Goal: Use online tool/utility: Utilize a website feature to perform a specific function

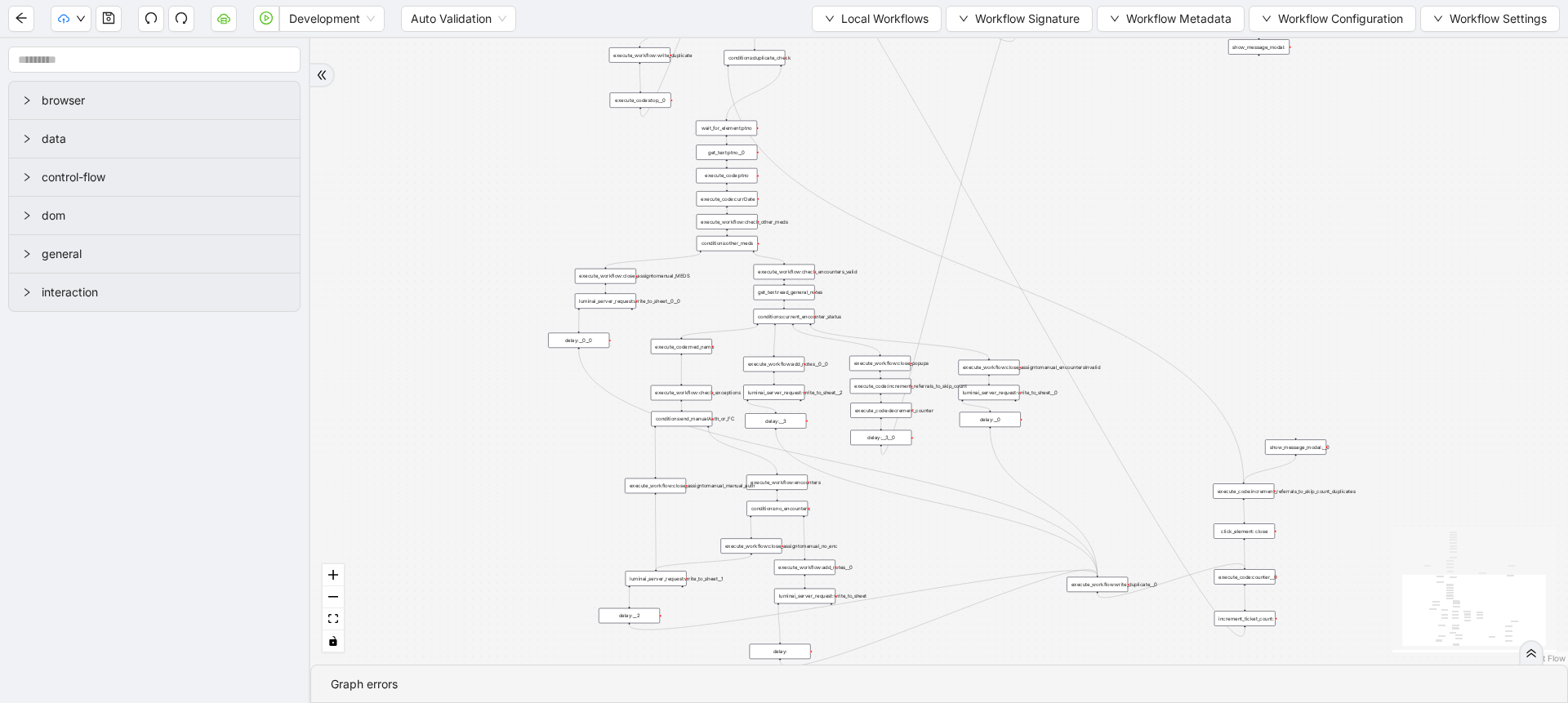
drag, startPoint x: 545, startPoint y: 144, endPoint x: 347, endPoint y: 110, distance: 200.9
click at [347, 110] on div "trigger execute_workflow:check_exceptions execute_workflow:encounters execute_w…" at bounding box center [939, 352] width 1258 height 626
drag, startPoint x: 1063, startPoint y: 476, endPoint x: 746, endPoint y: 383, distance: 330.4
click at [746, 383] on div "trigger execute_workflow:check_exceptions execute_workflow:encounters execute_w…" at bounding box center [939, 352] width 1258 height 626
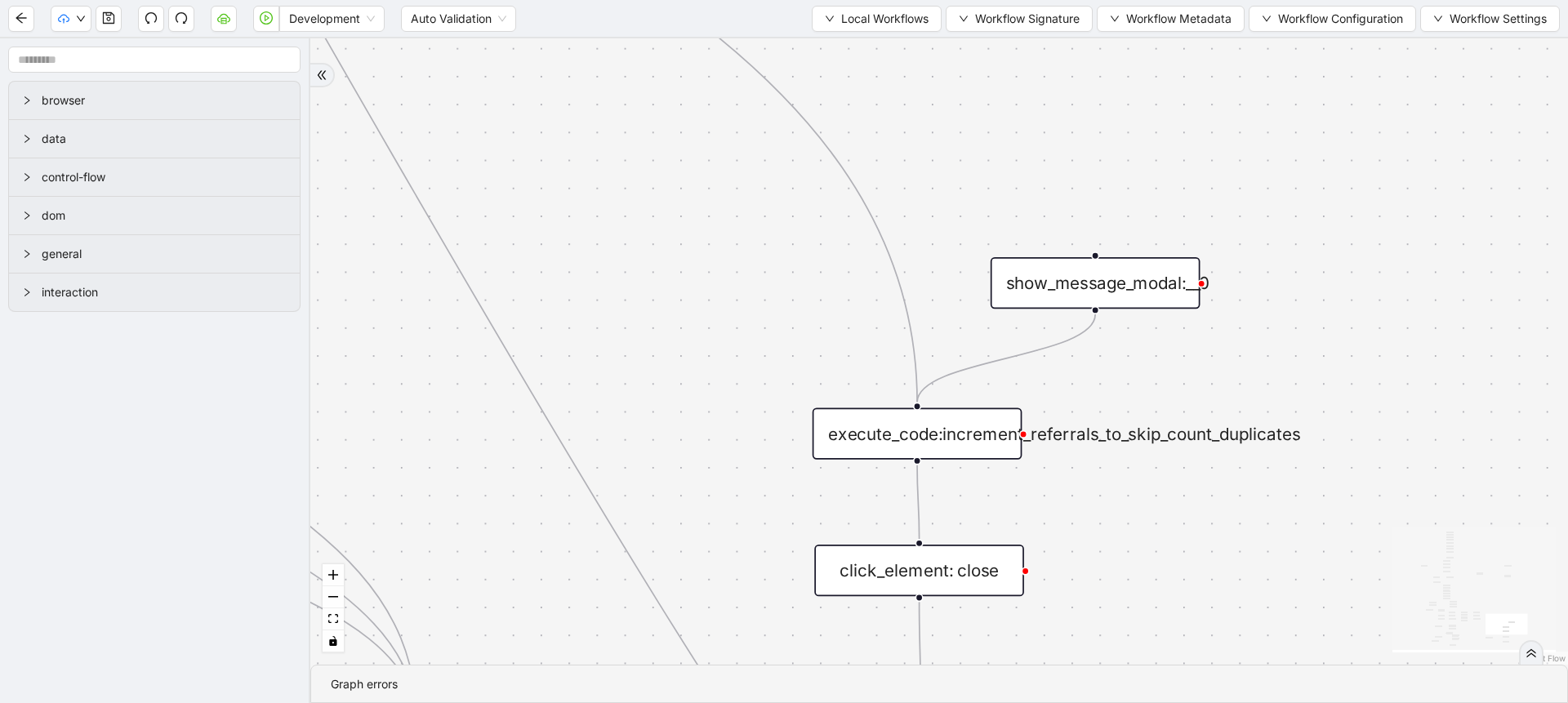
click at [1011, 360] on icon "Edge from show_message_modal:__0 to execute_code:increment_referrals_to_skip_co…" at bounding box center [1005, 358] width 178 height 88
click at [1076, 267] on div "show_message_modal:__0" at bounding box center [1095, 282] width 210 height 51
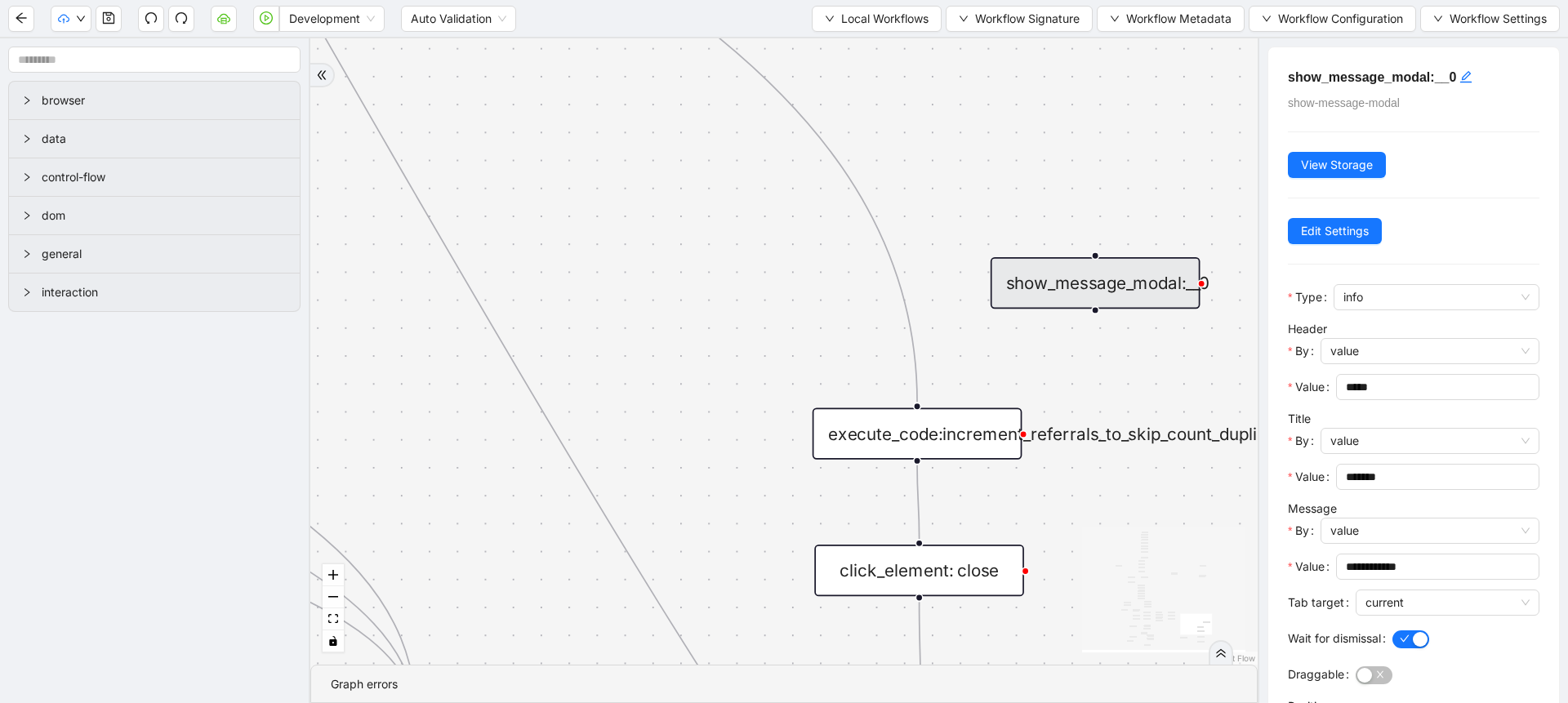
click at [1084, 495] on div "trigger execute_workflow:check_exceptions execute_workflow:encounters execute_w…" at bounding box center [784, 352] width 948 height 626
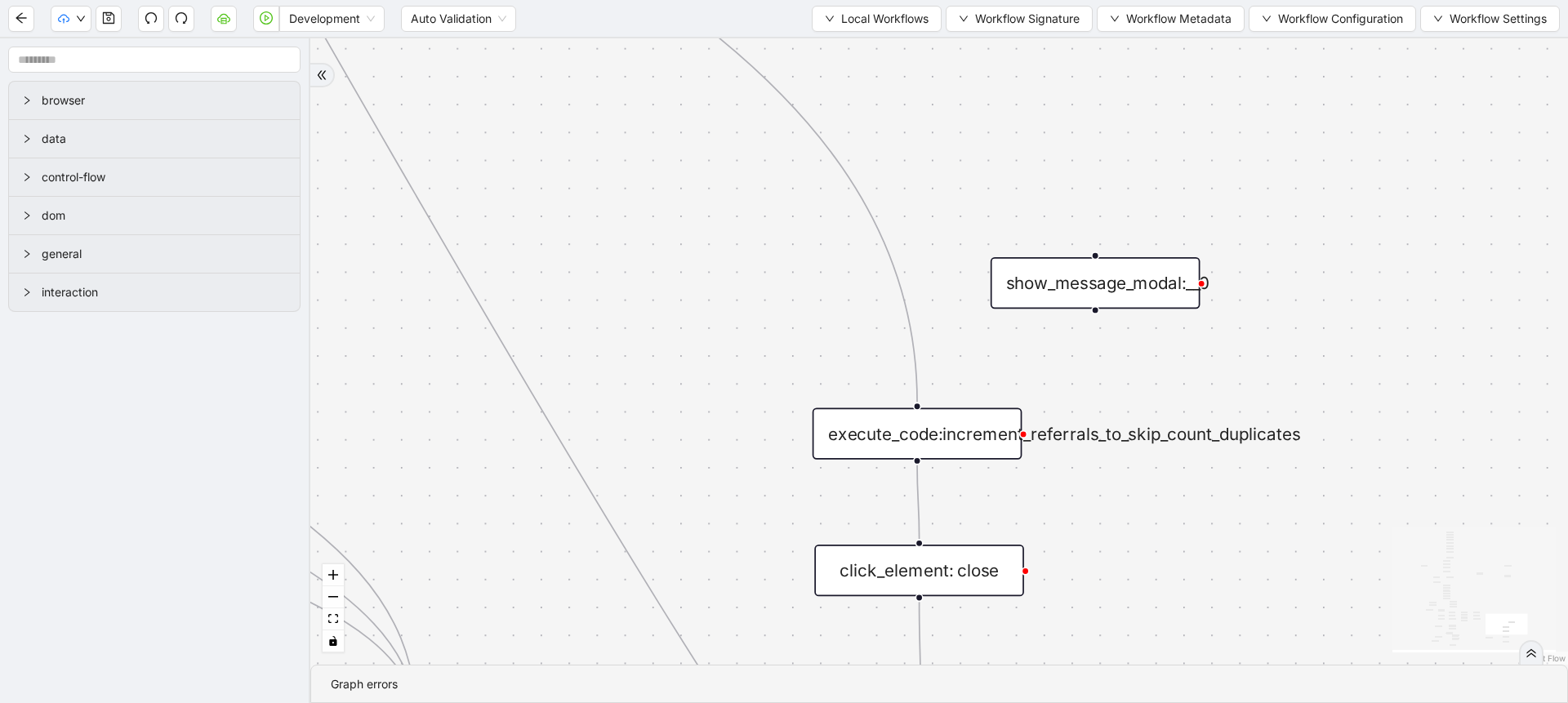
click at [987, 561] on div "click_element: close" at bounding box center [919, 570] width 210 height 51
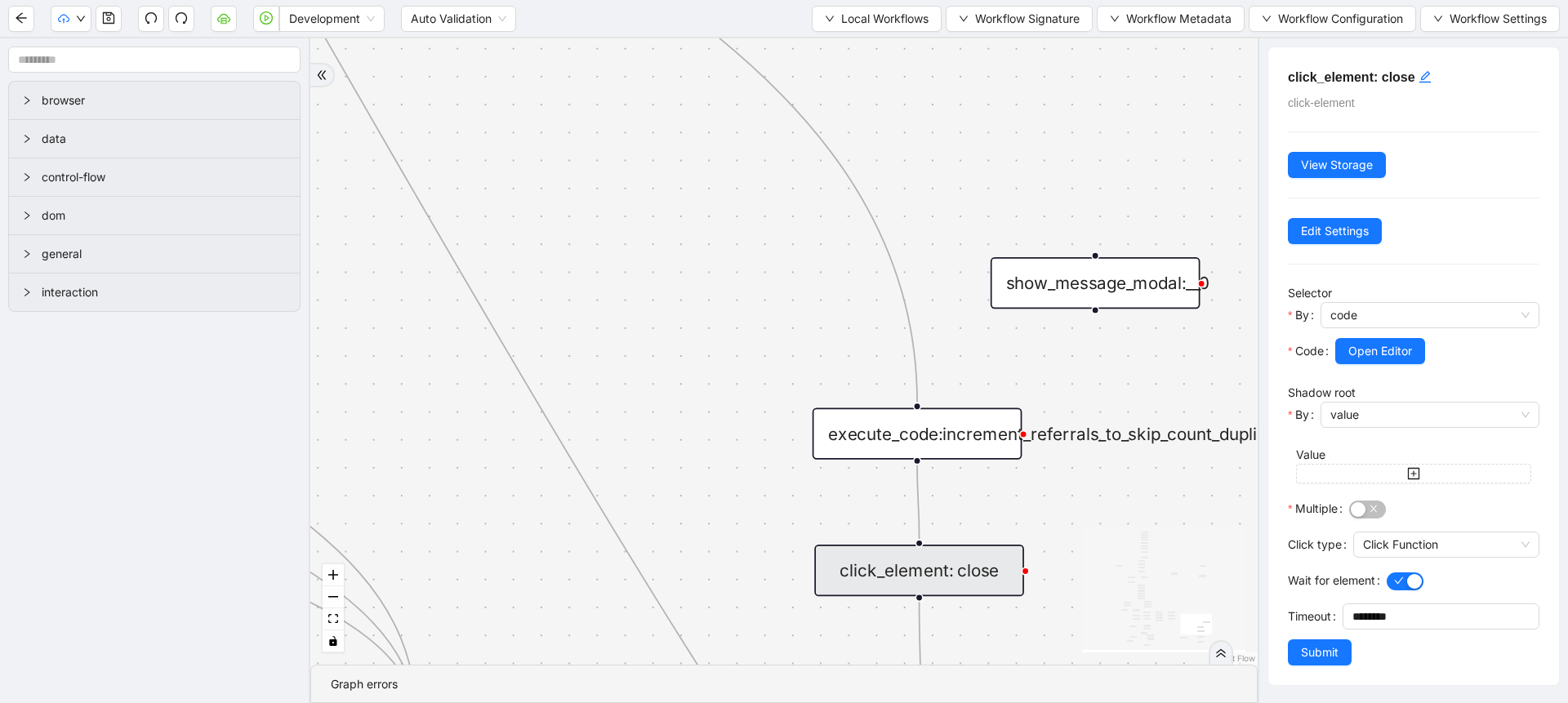
click at [1049, 550] on div "trigger execute_workflow:check_exceptions execute_workflow:encounters execute_w…" at bounding box center [784, 352] width 948 height 626
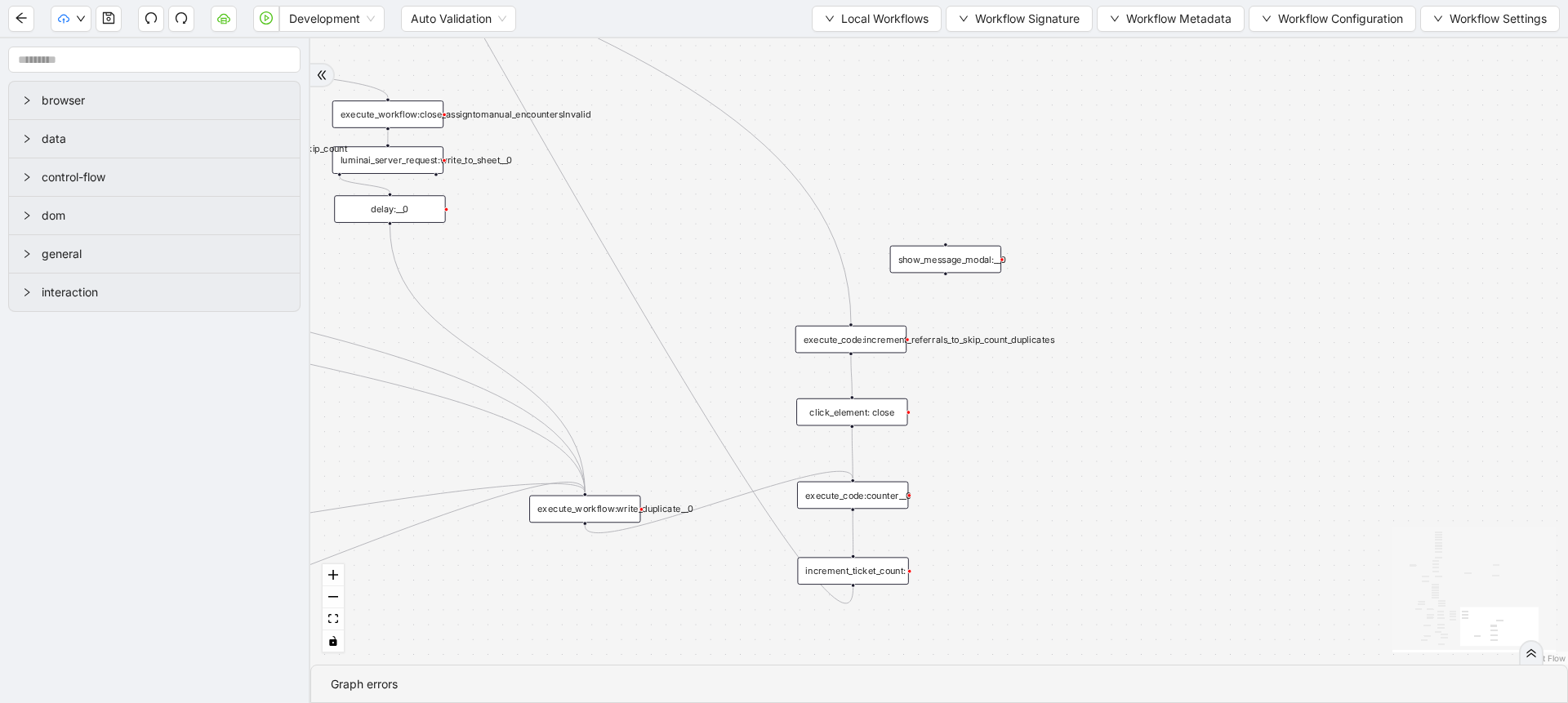
drag, startPoint x: 1090, startPoint y: 588, endPoint x: 892, endPoint y: 391, distance: 279.3
click at [892, 391] on div "trigger execute_workflow:check_exceptions execute_workflow:encounters execute_w…" at bounding box center [939, 352] width 1258 height 626
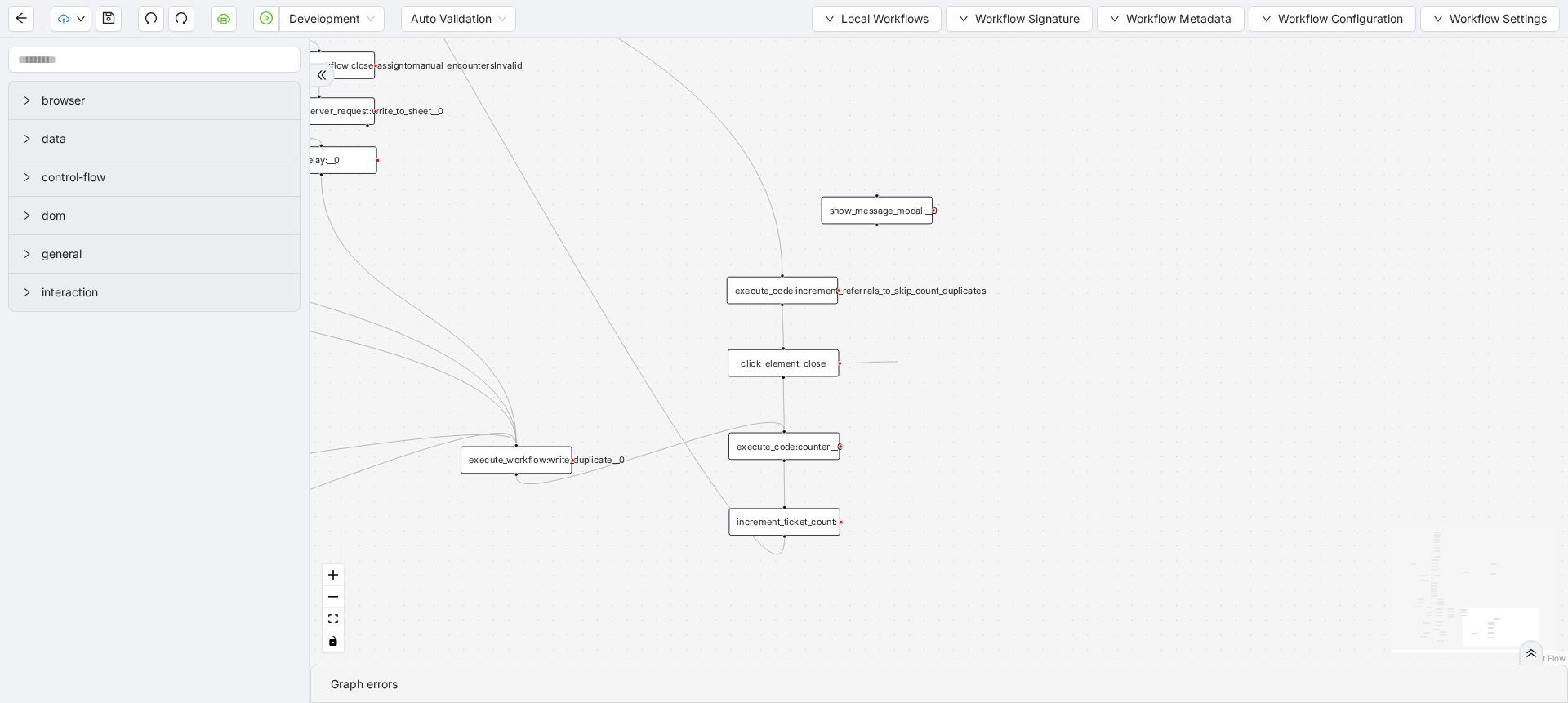
drag, startPoint x: 839, startPoint y: 362, endPoint x: 897, endPoint y: 362, distance: 58.0
click at [897, 362] on div "trigger execute_workflow:check_exceptions execute_workflow:encounters execute_w…" at bounding box center [939, 352] width 1258 height 626
click at [799, 362] on div "click_element: close" at bounding box center [783, 364] width 111 height 28
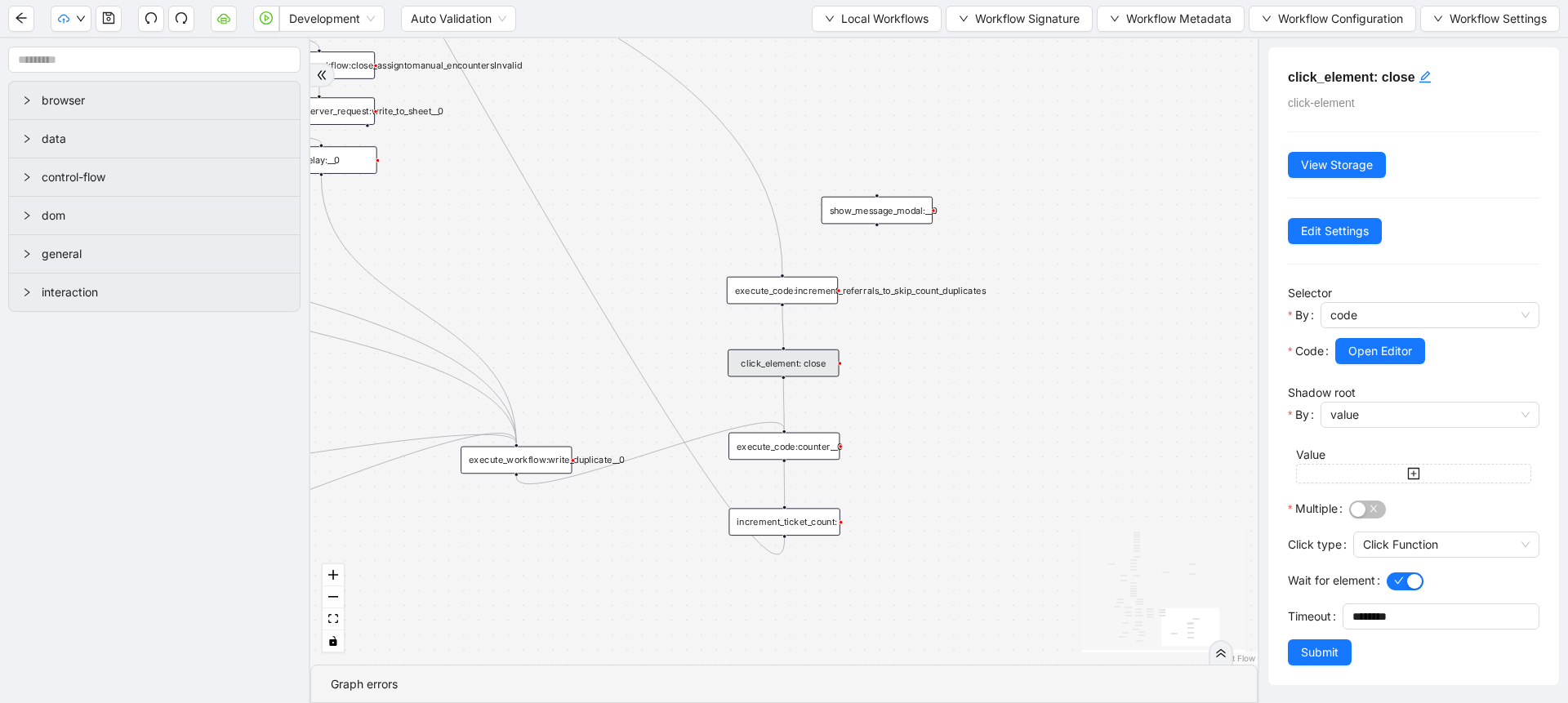
click at [920, 377] on div "trigger execute_workflow:check_exceptions execute_workflow:encounters execute_w…" at bounding box center [784, 352] width 948 height 626
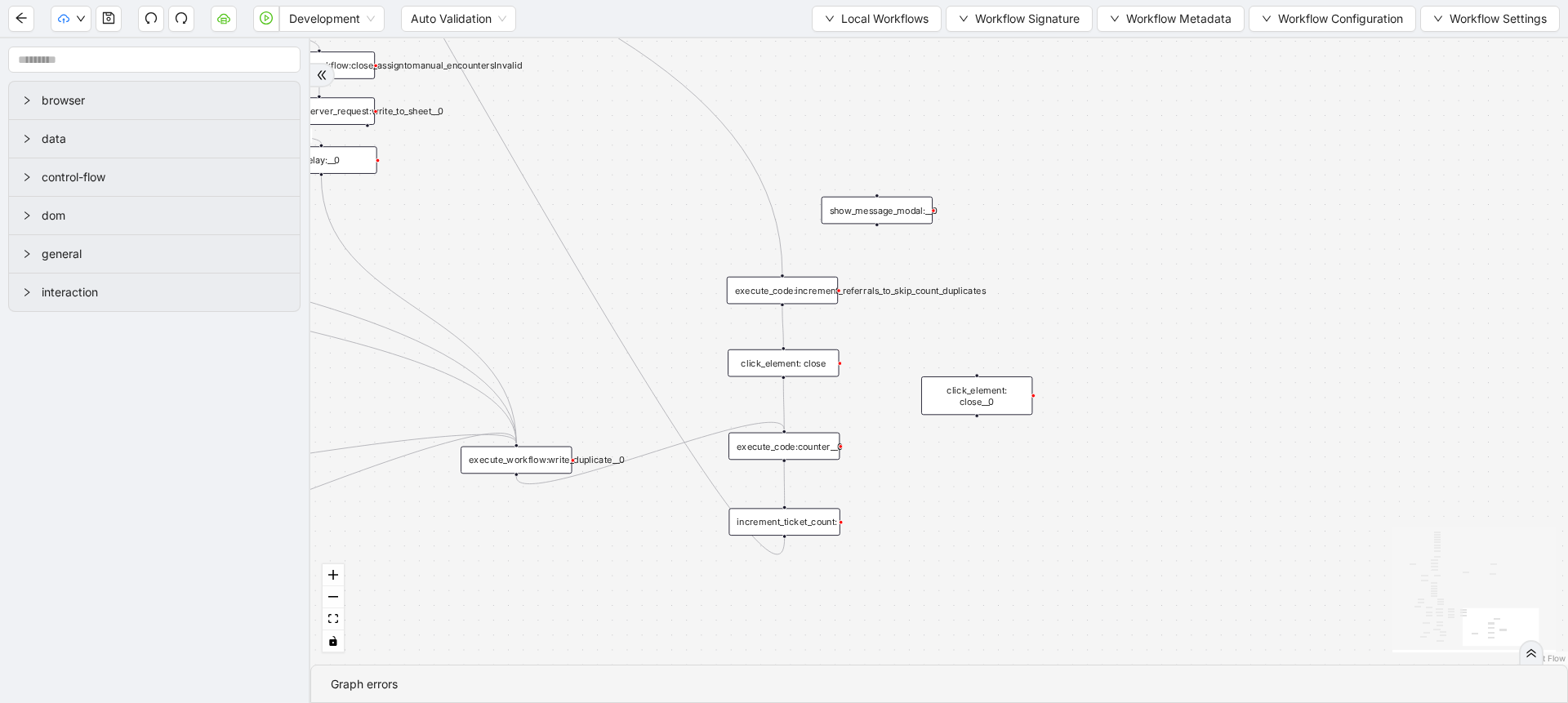
click at [837, 367] on div "click_element: close" at bounding box center [783, 364] width 111 height 28
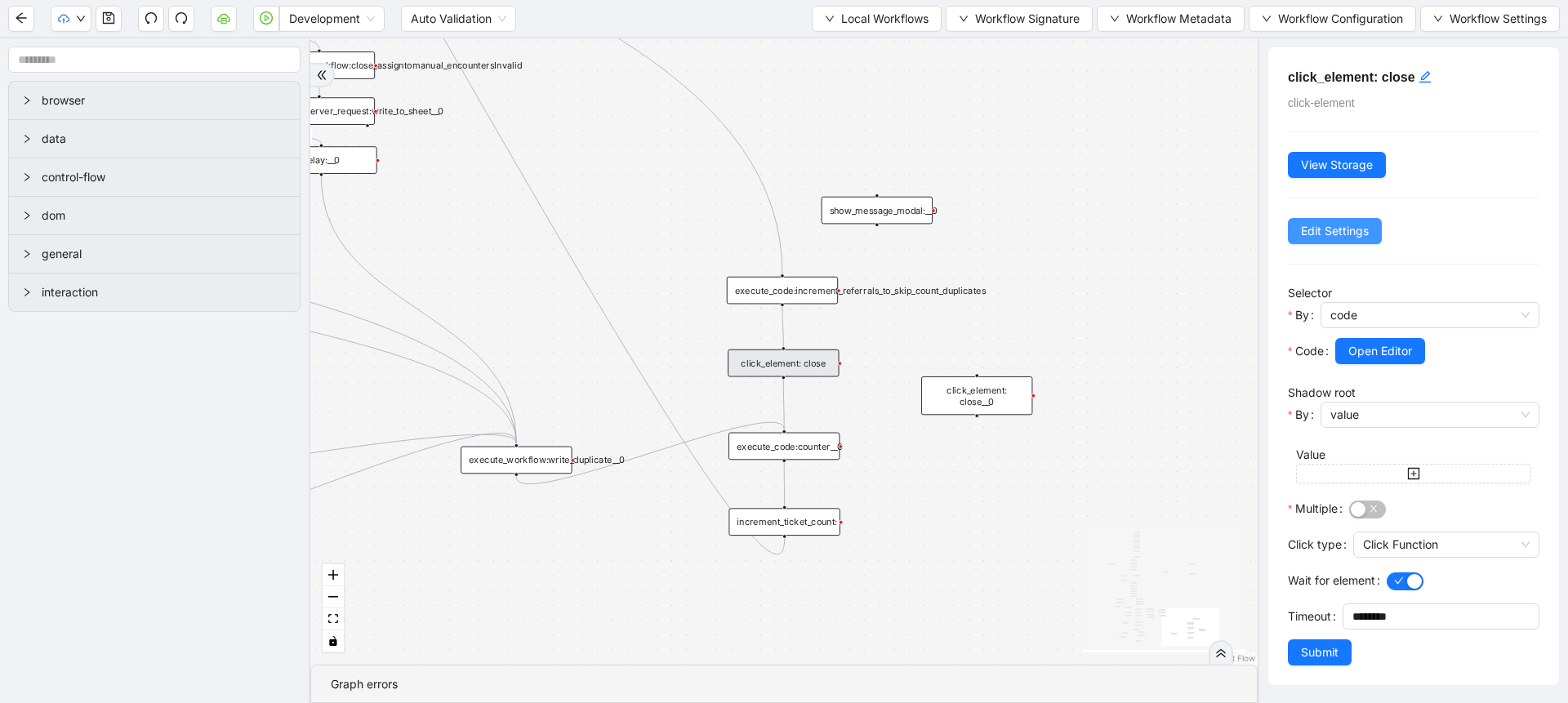
click at [1333, 233] on span "Edit Settings" at bounding box center [1334, 231] width 68 height 18
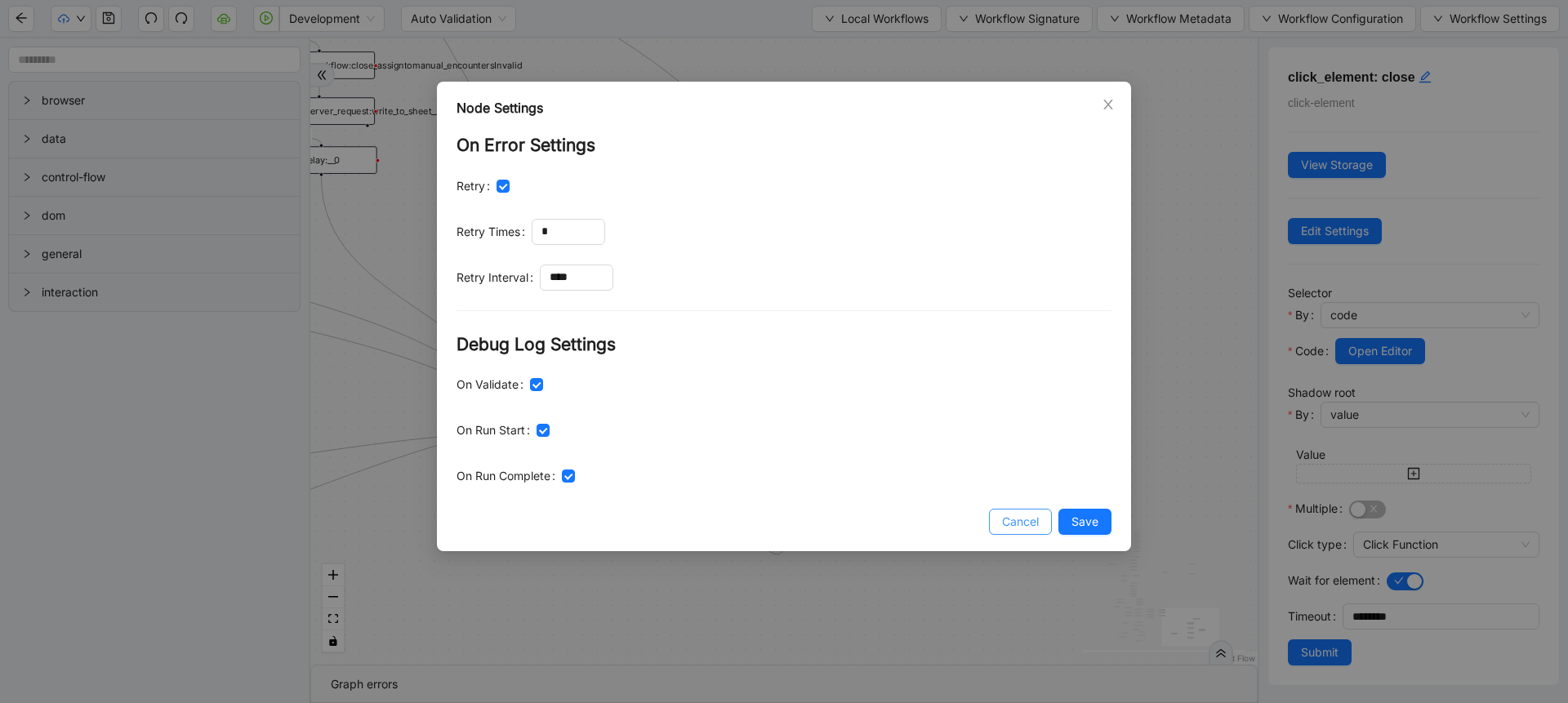
click at [1022, 524] on span "Cancel" at bounding box center [1019, 522] width 36 height 18
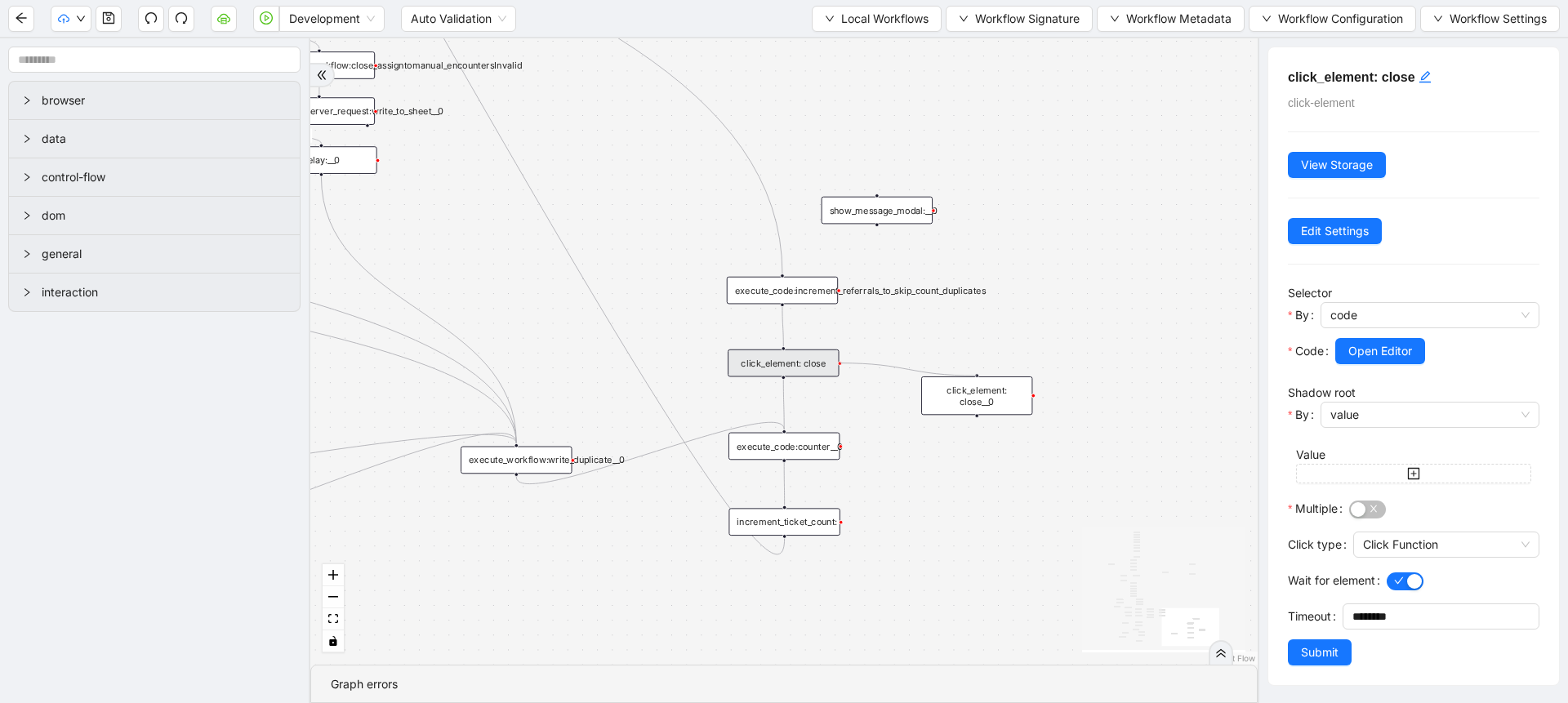
drag, startPoint x: 838, startPoint y: 361, endPoint x: 980, endPoint y: 377, distance: 142.9
click at [716, 377] on div "trigger execute_workflow:check_exceptions execute_workflow:encounters execute_w…" at bounding box center [285, 579] width 862 height 569
click at [976, 396] on div "click_element: close__0" at bounding box center [976, 395] width 111 height 38
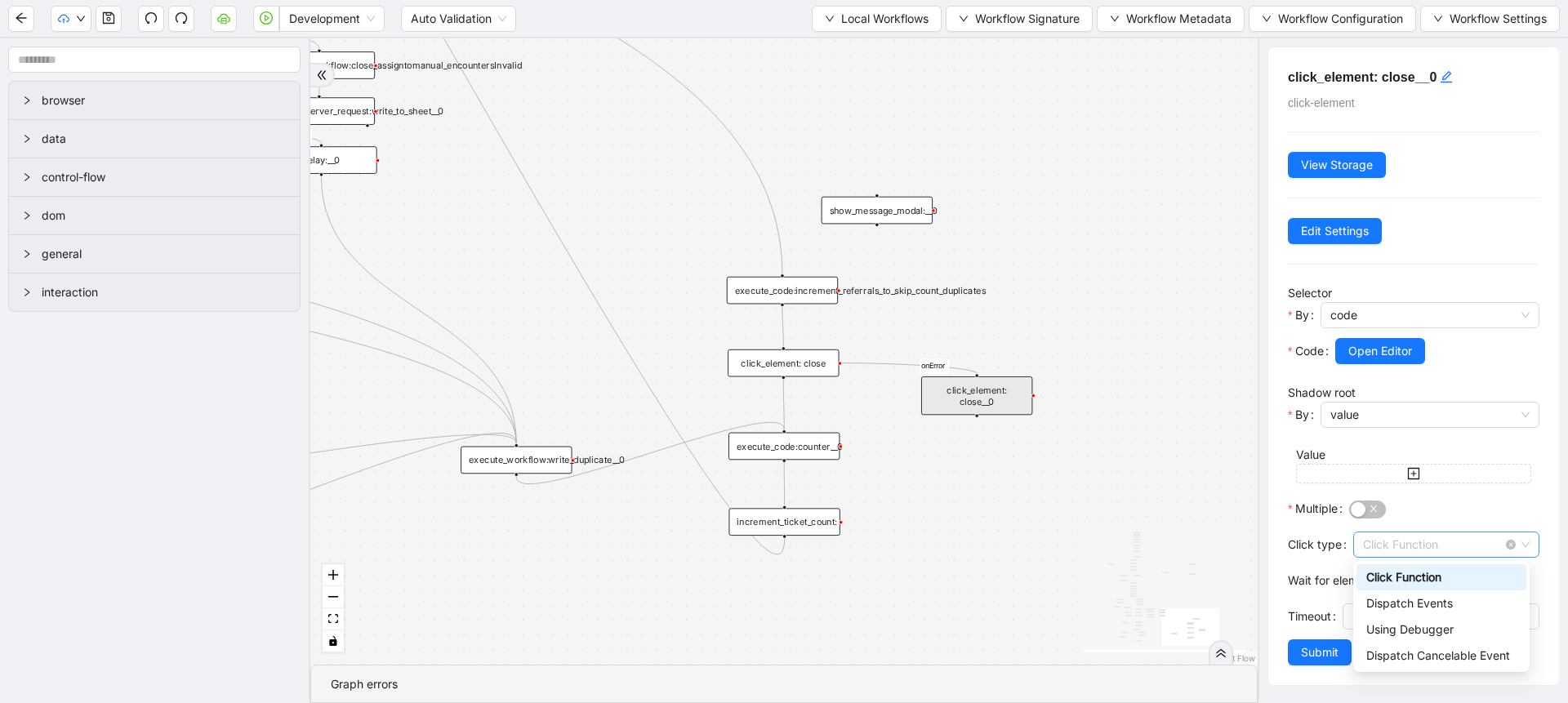
click at [1369, 551] on span "Click Function" at bounding box center [1446, 545] width 166 height 24
click at [1395, 601] on div "Dispatch Events" at bounding box center [1441, 603] width 150 height 18
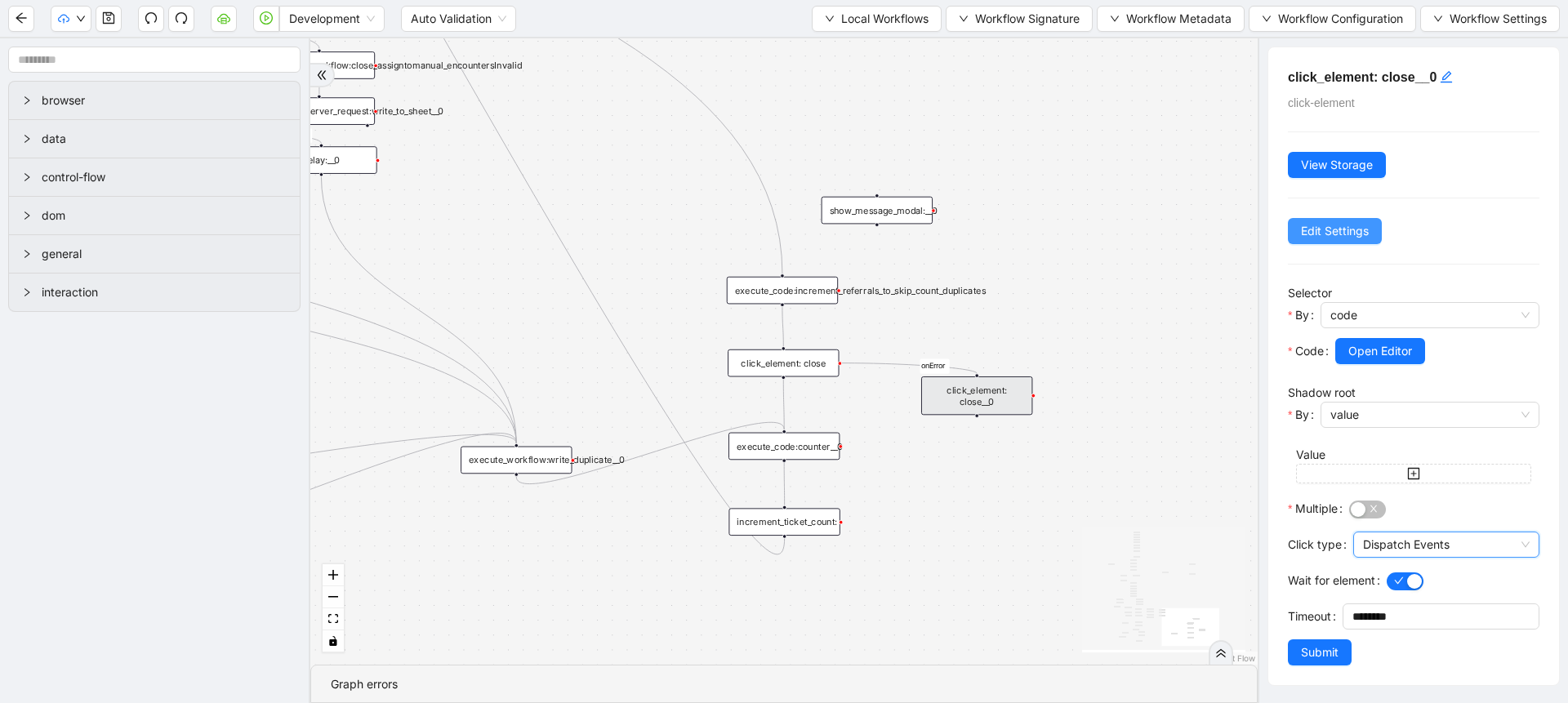
click at [1316, 225] on span "Edit Settings" at bounding box center [1334, 231] width 68 height 18
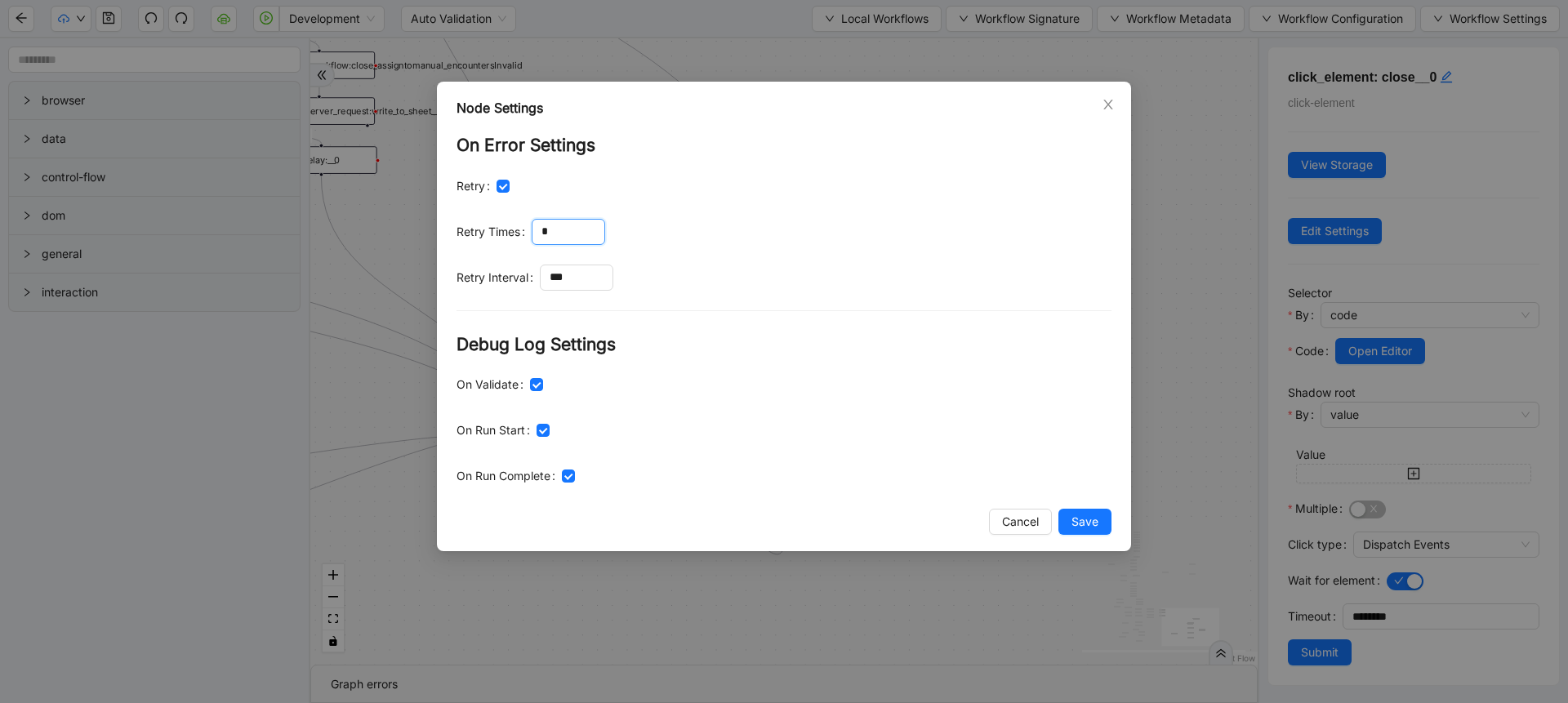
drag, startPoint x: 560, startPoint y: 222, endPoint x: 526, endPoint y: 225, distance: 34.1
click at [526, 225] on div "Retry Times *" at bounding box center [783, 232] width 655 height 26
type input "*"
click at [578, 277] on input "***" at bounding box center [576, 278] width 72 height 24
type input "****"
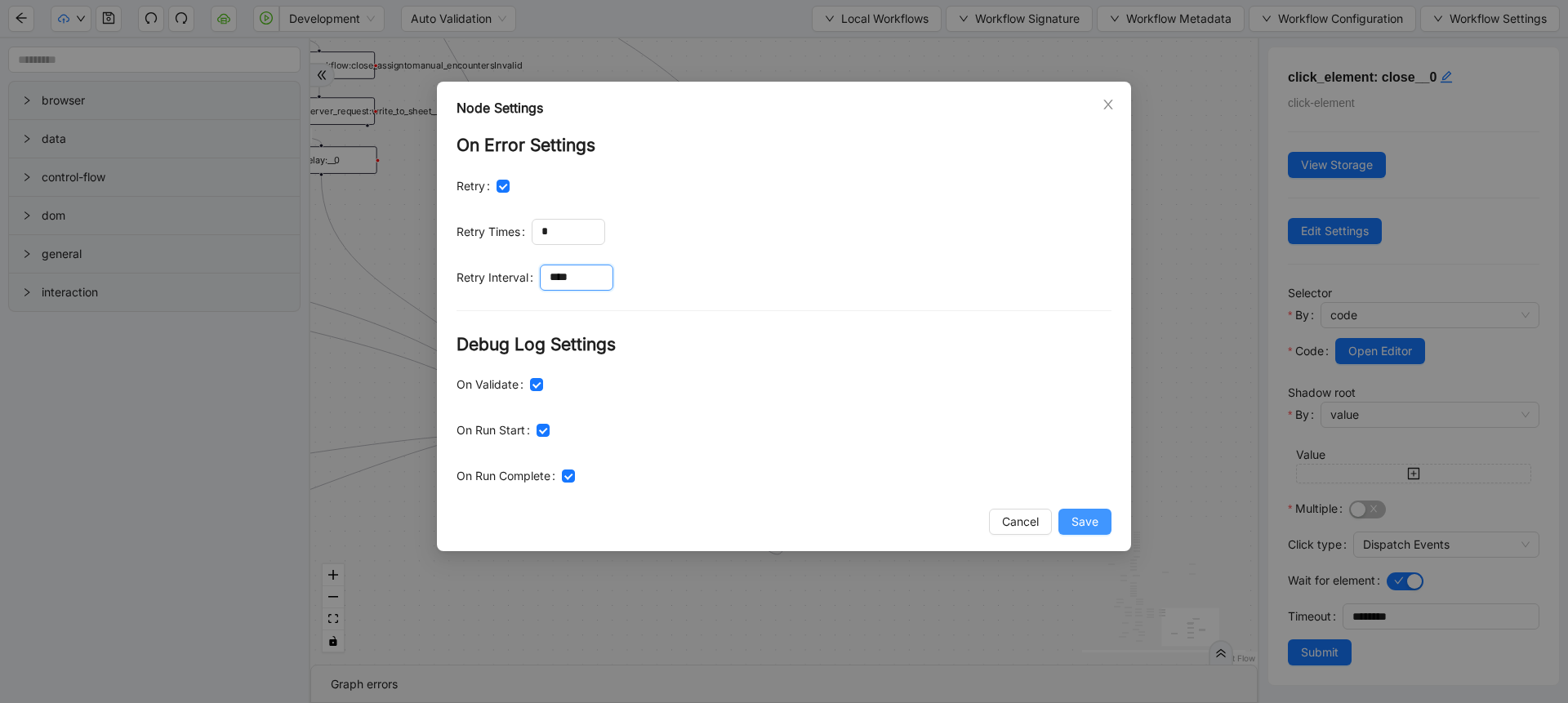
click at [1087, 517] on span "Save" at bounding box center [1085, 522] width 27 height 18
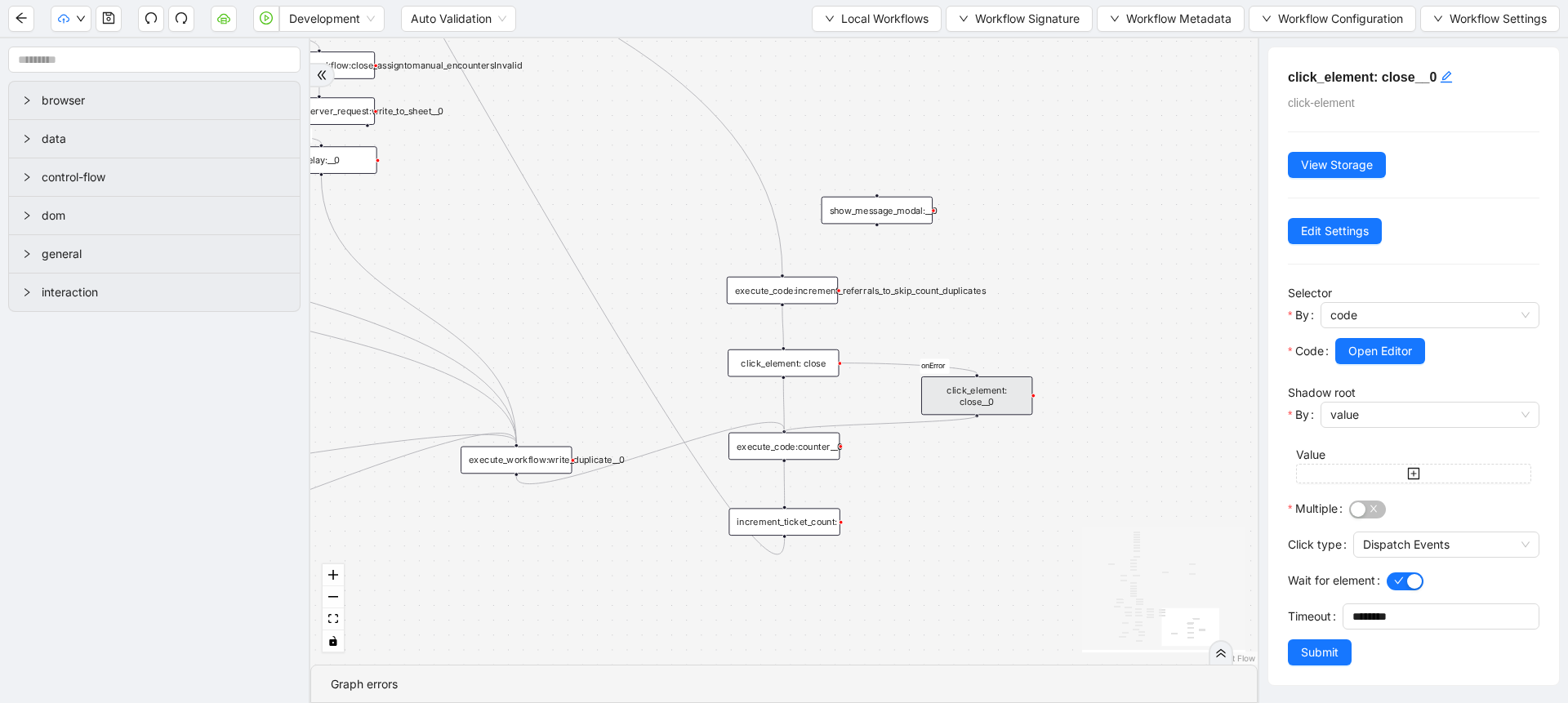
drag, startPoint x: 975, startPoint y: 415, endPoint x: 791, endPoint y: 424, distance: 184.2
click at [716, 424] on div "fallback success success fallback no_encounters end success success success fal…" at bounding box center [285, 579] width 862 height 569
click at [1323, 638] on div "Timeout" at bounding box center [1315, 622] width 55 height 36
click at [1325, 652] on span "Submit" at bounding box center [1319, 653] width 37 height 18
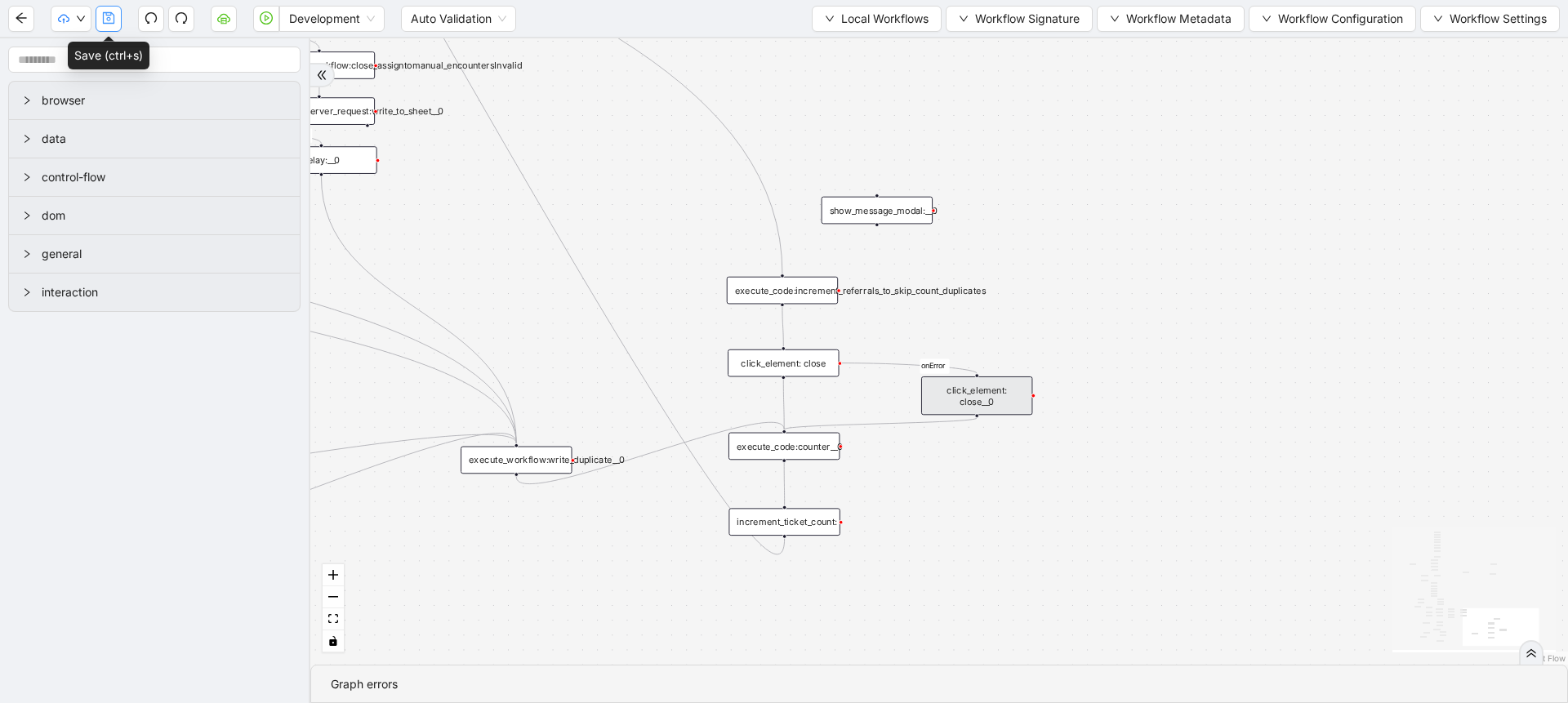
click at [102, 18] on icon "save" at bounding box center [108, 18] width 13 height 13
click at [878, 24] on span "Local Workflows" at bounding box center [885, 18] width 88 height 18
click at [875, 51] on span "Select" at bounding box center [869, 50] width 107 height 18
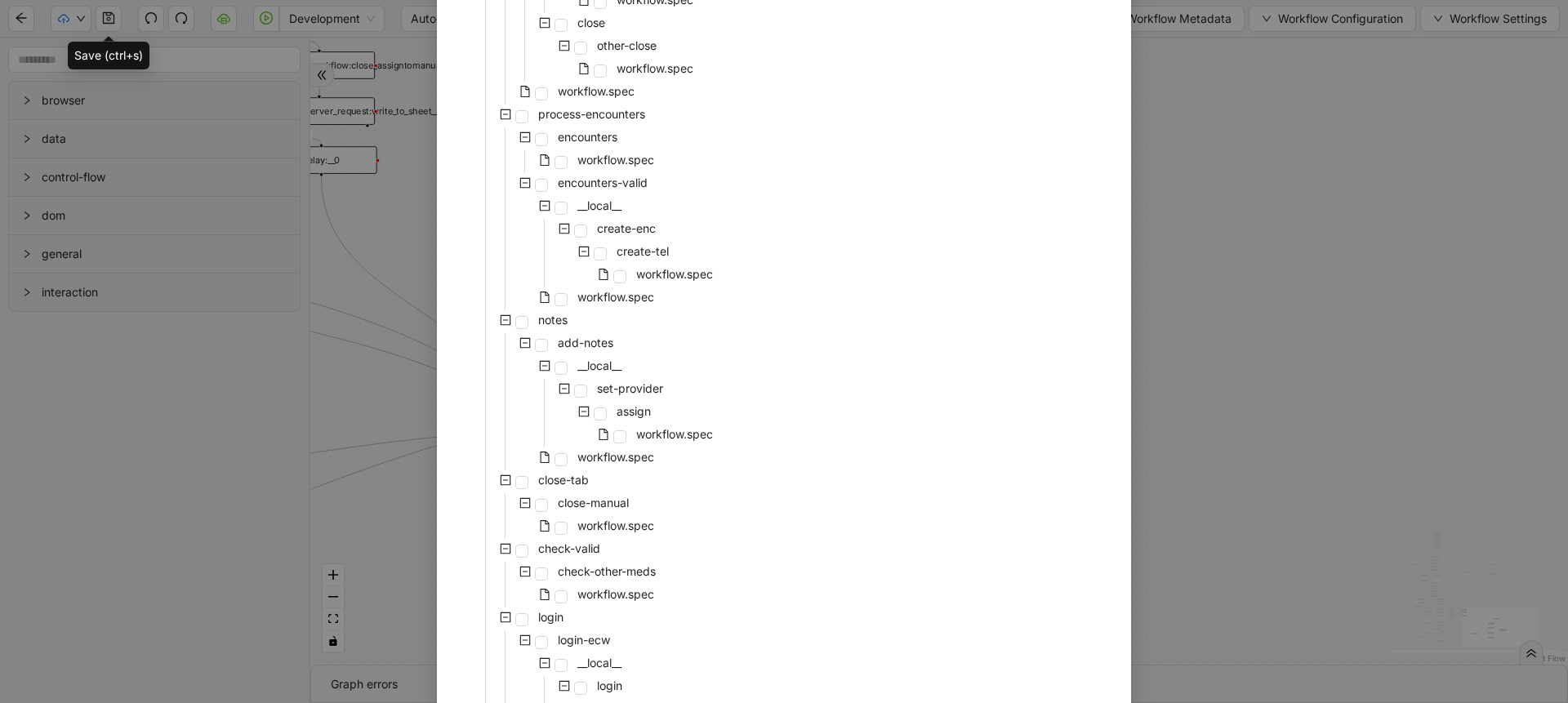
scroll to position [530, 0]
click at [636, 425] on span "workflow.spec" at bounding box center [675, 426] width 77 height 14
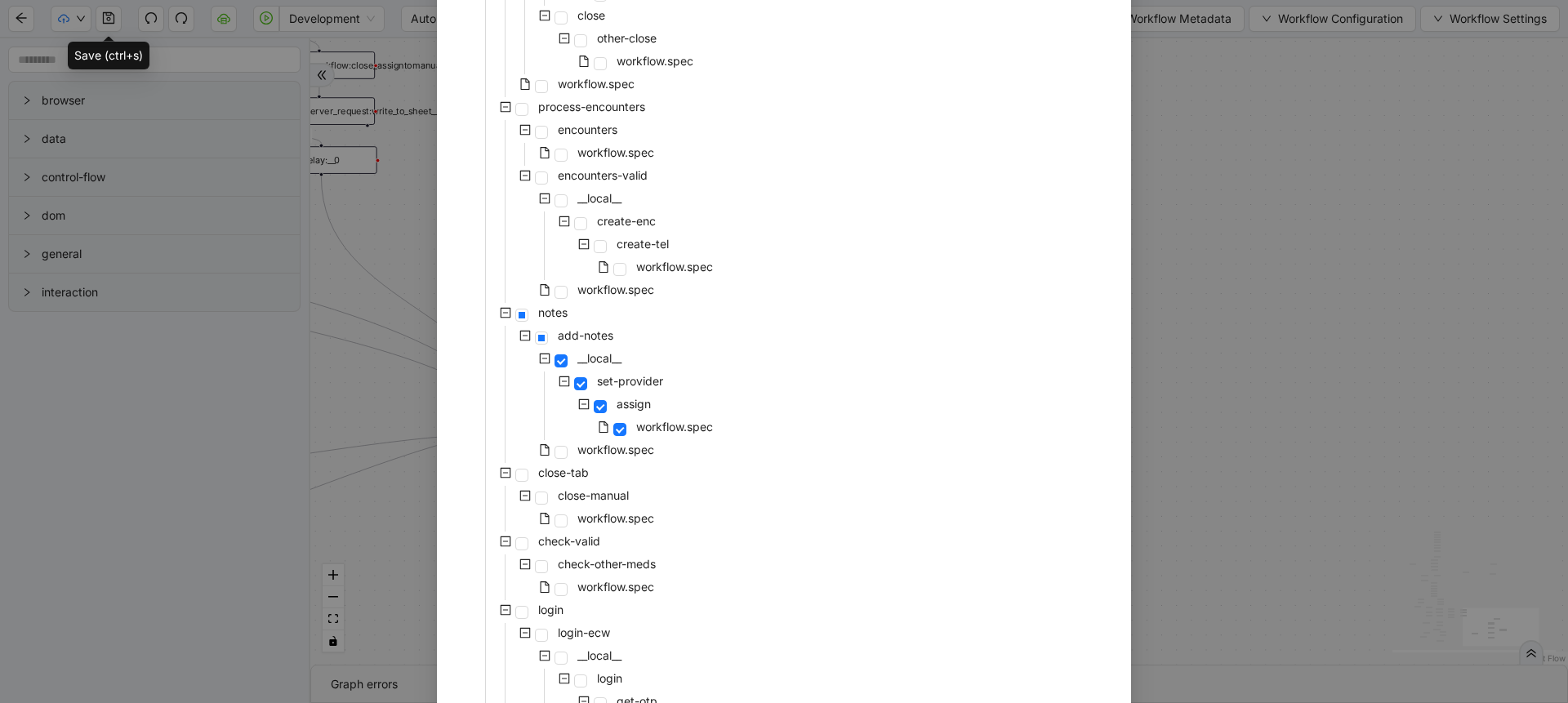
scroll to position [934, 0]
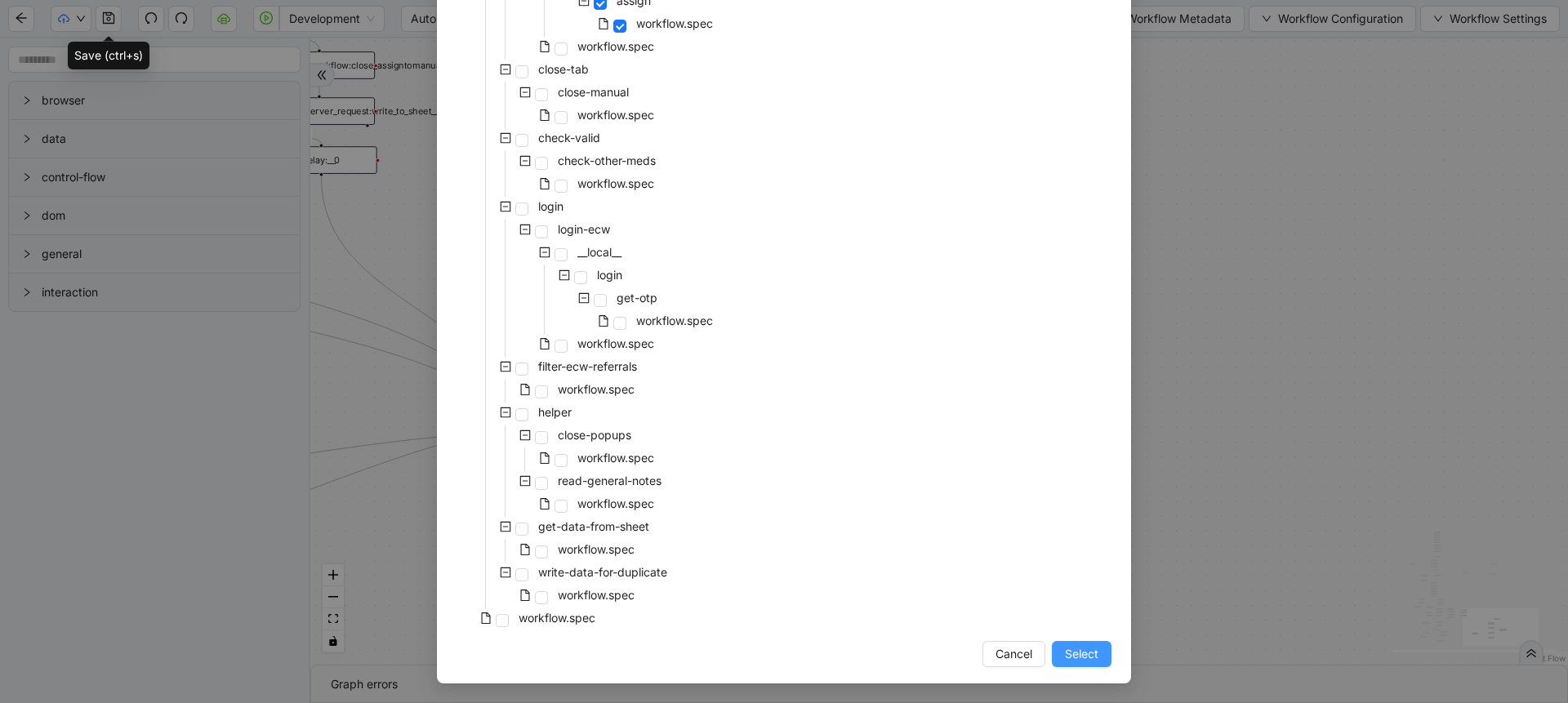
click at [1065, 656] on span "Select" at bounding box center [1082, 653] width 34 height 18
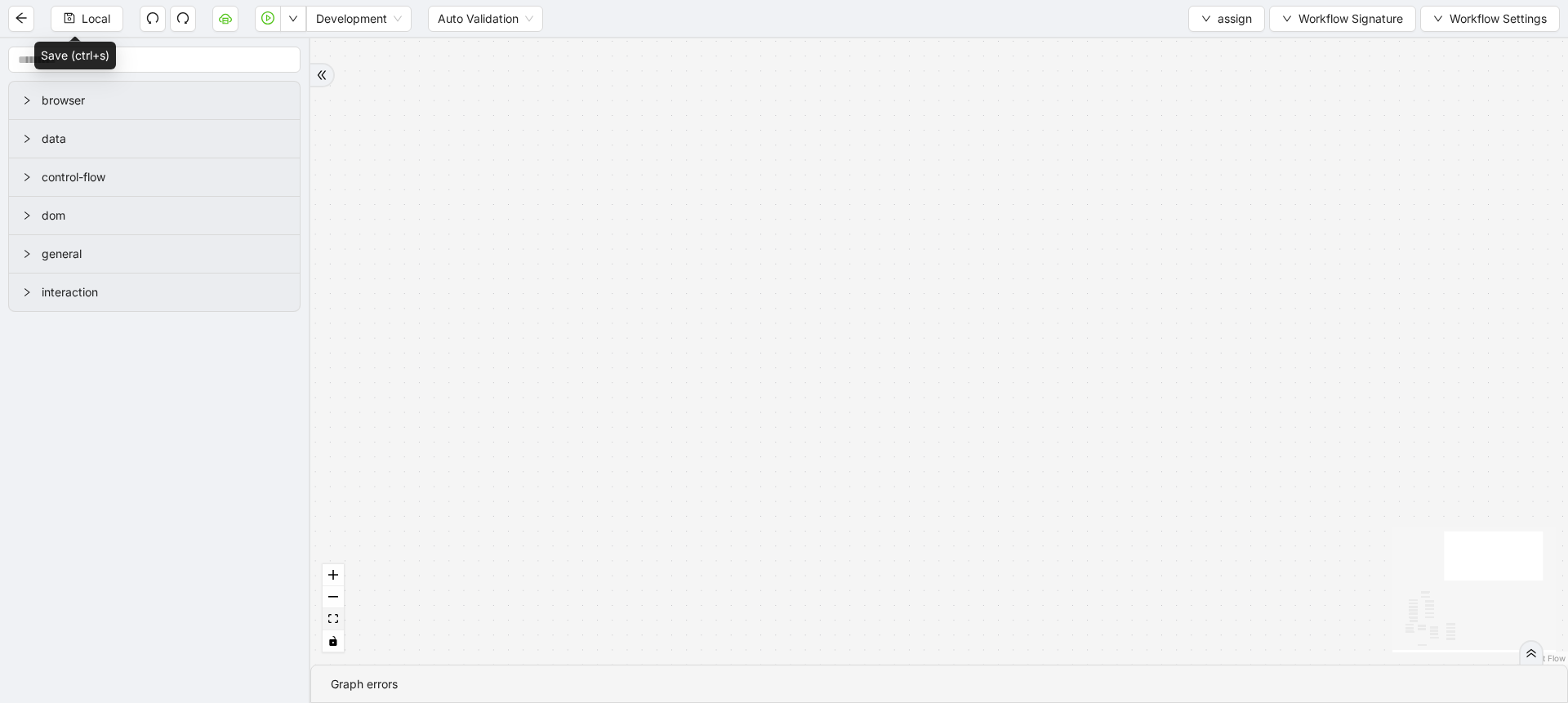
click at [333, 622] on icon "fit view" at bounding box center [333, 619] width 9 height 9
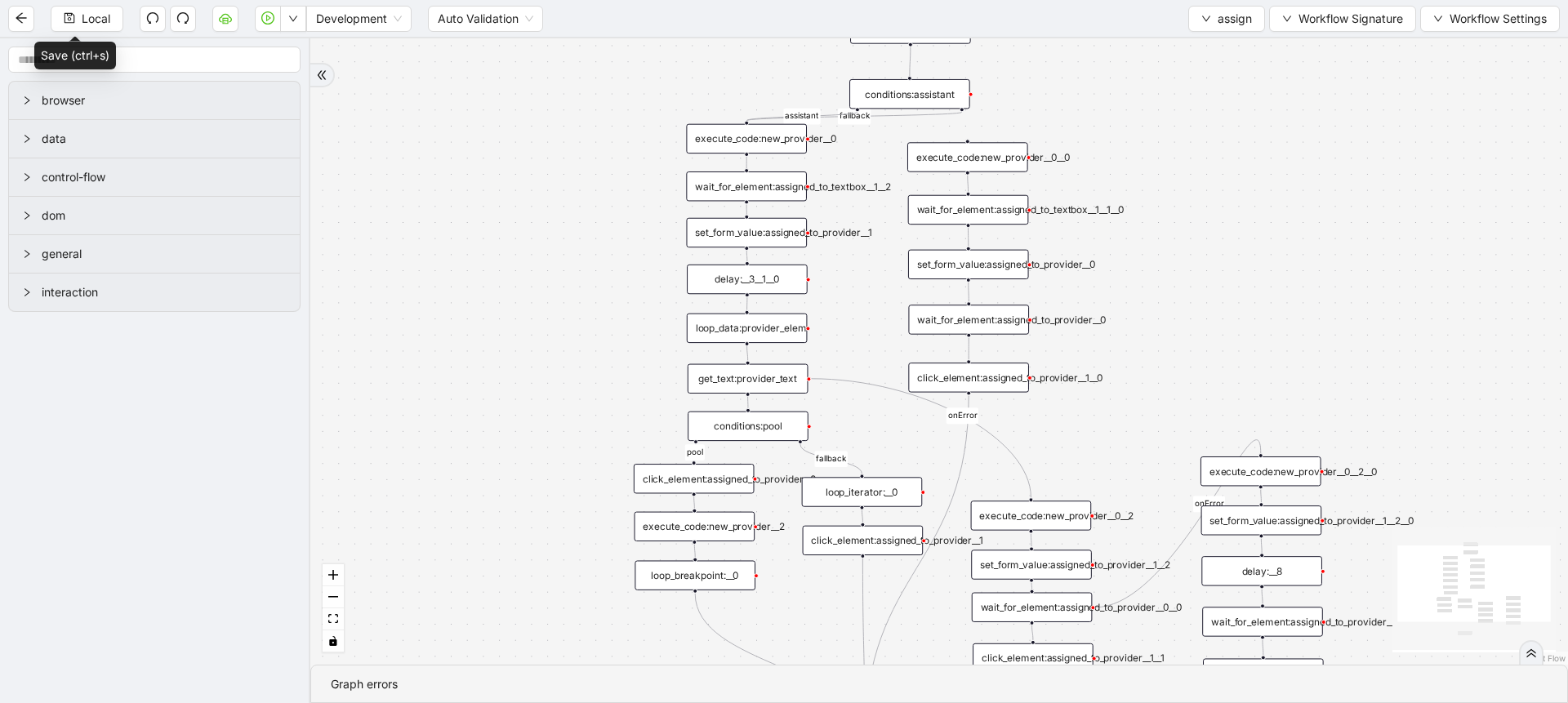
click at [898, 85] on div "conditions:assistant" at bounding box center [909, 93] width 121 height 29
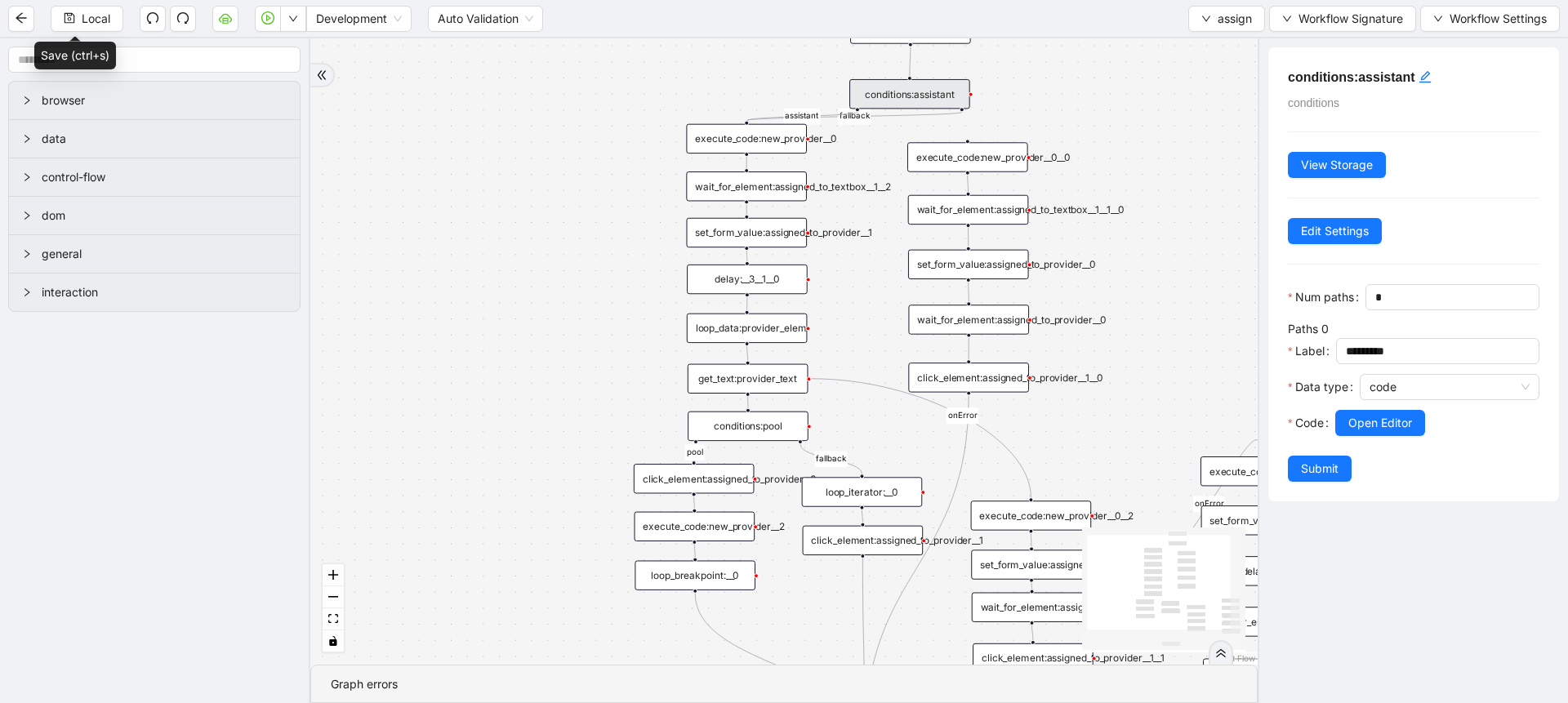
click at [1088, 96] on div "pool fallback fallback assistant onError onError trigger delay:__3__1__0 wait_f…" at bounding box center [784, 352] width 948 height 626
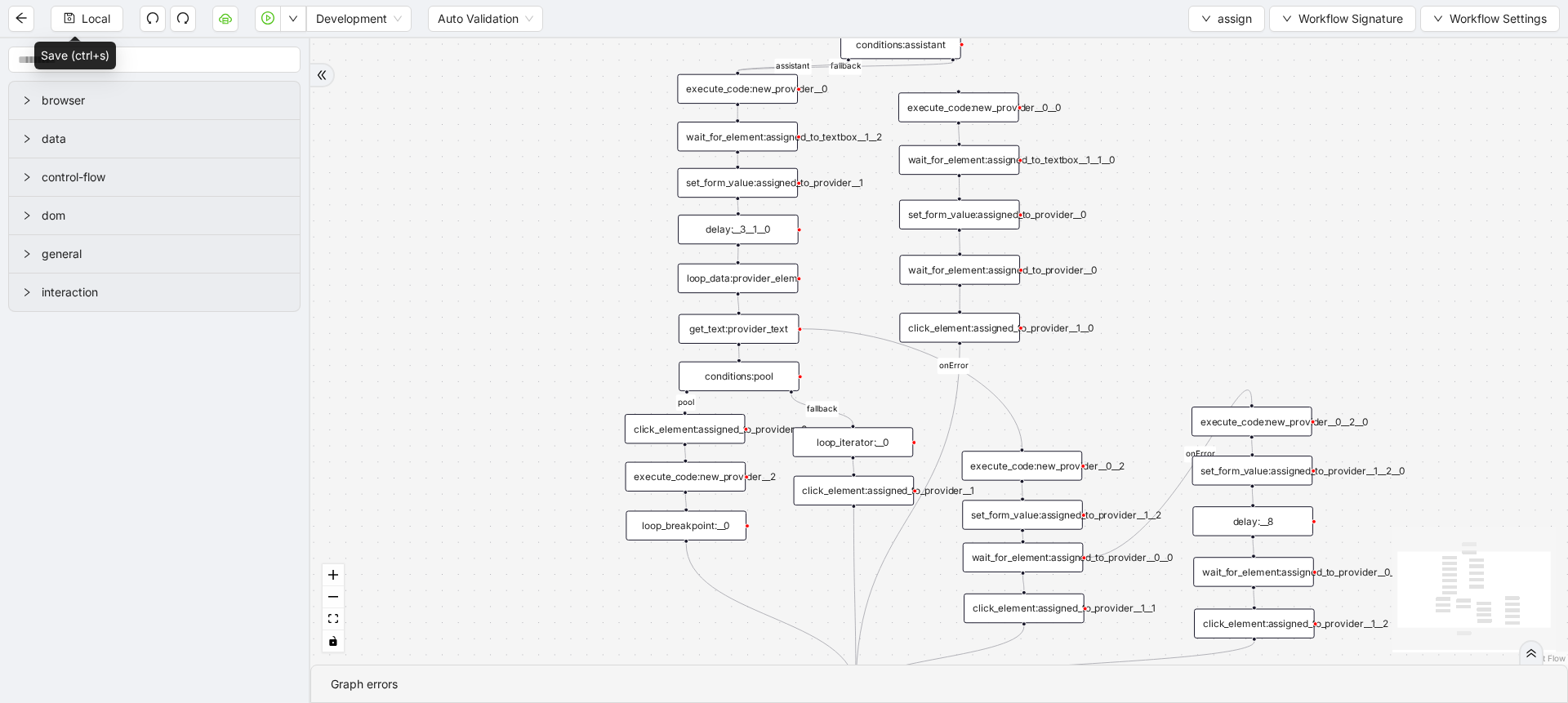
drag, startPoint x: 1175, startPoint y: 179, endPoint x: 1165, endPoint y: 129, distance: 51.0
click at [1165, 129] on div "pool fallback fallback assistant onError onError trigger delay:__3__1__0 wait_f…" at bounding box center [939, 352] width 1258 height 626
click at [1213, 11] on button "assign" at bounding box center [1226, 19] width 77 height 26
click at [1219, 48] on span "Select" at bounding box center [1222, 50] width 51 height 18
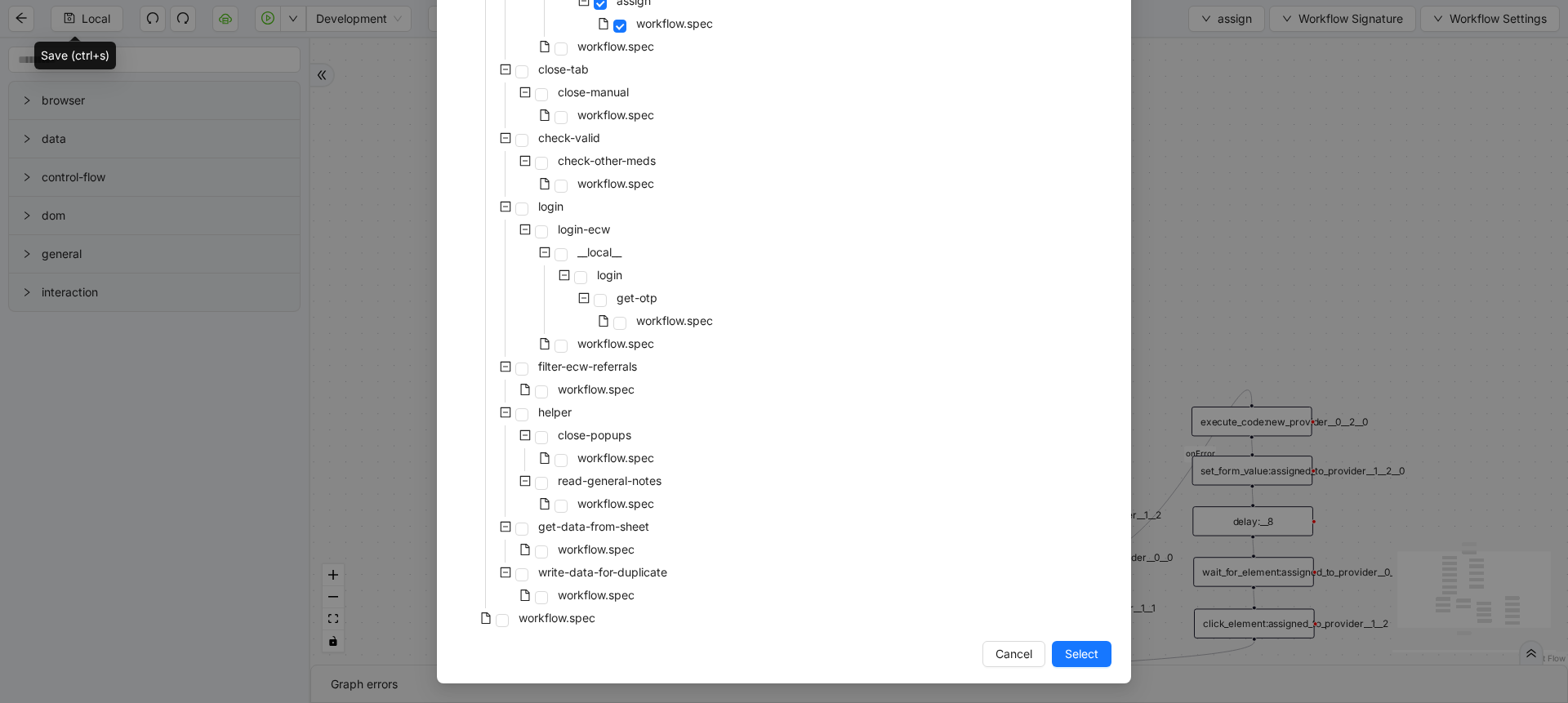
scroll to position [724, 0]
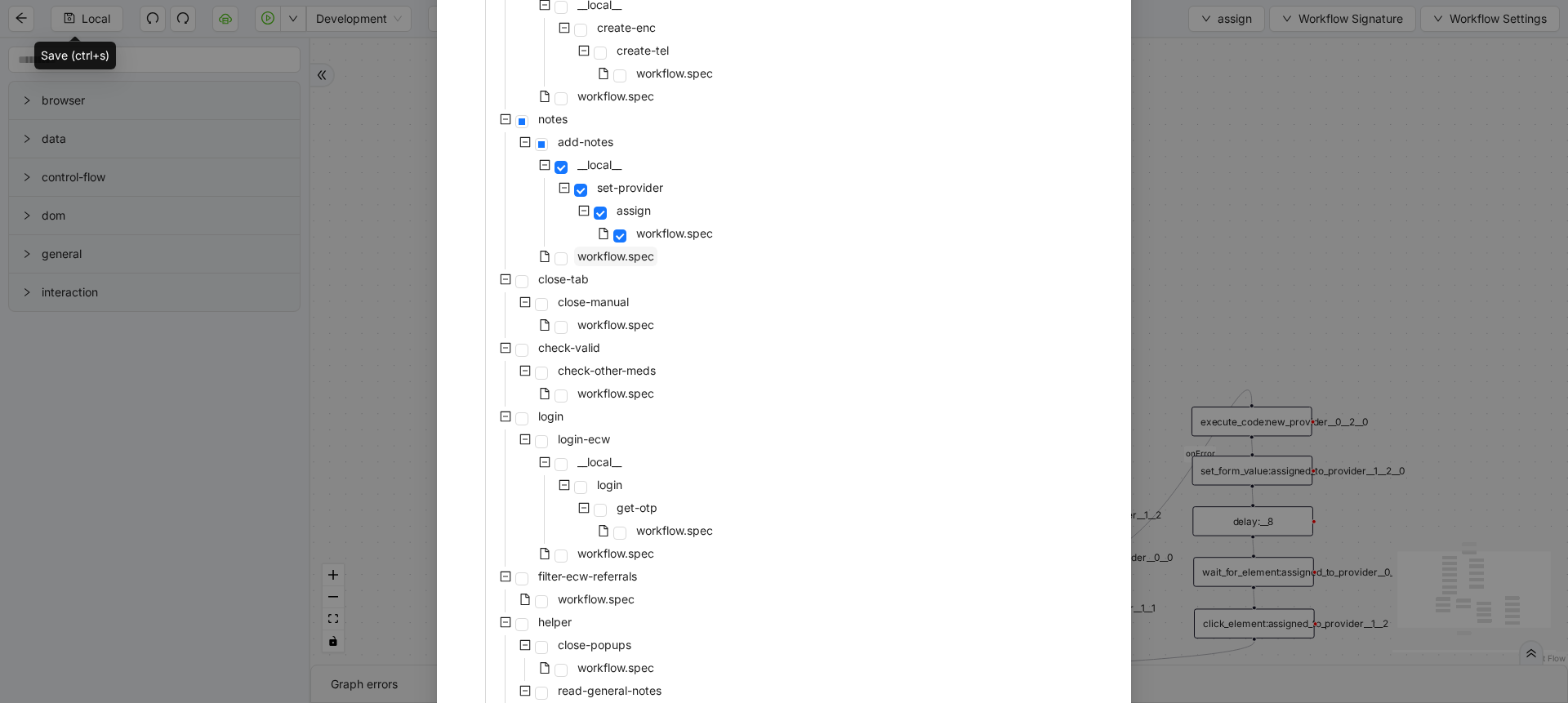
click at [633, 250] on span "workflow.spec" at bounding box center [616, 256] width 77 height 14
